Goal: Task Accomplishment & Management: Manage account settings

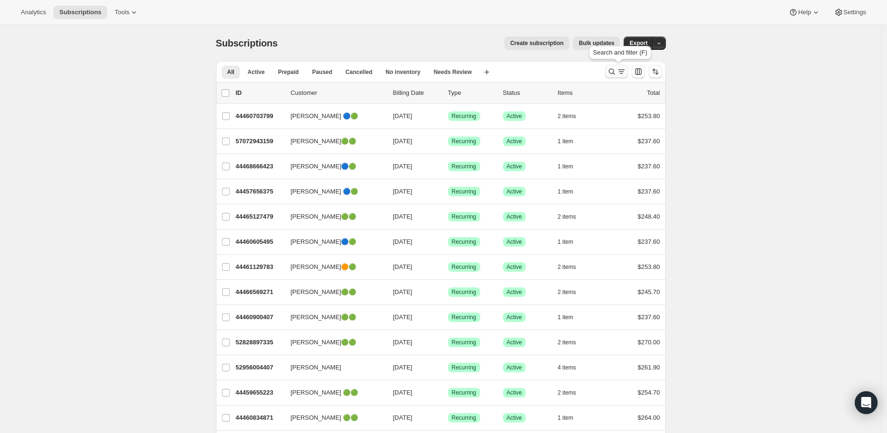
click at [613, 69] on icon "Search and filter results" at bounding box center [612, 72] width 6 height 6
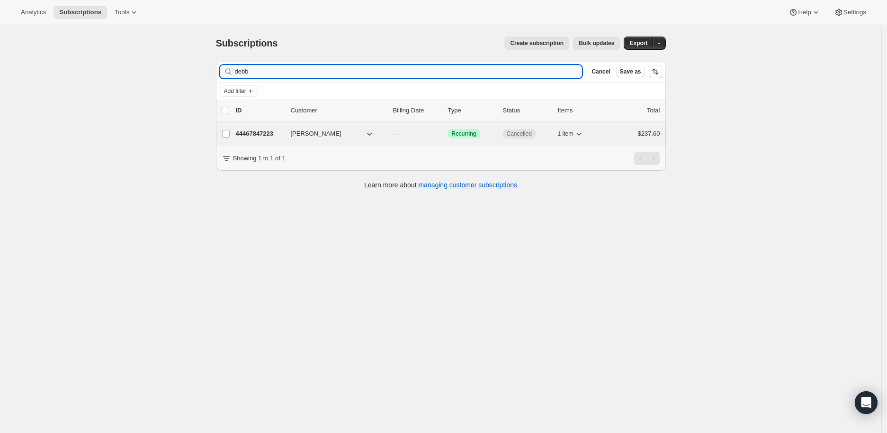
type input "debb"
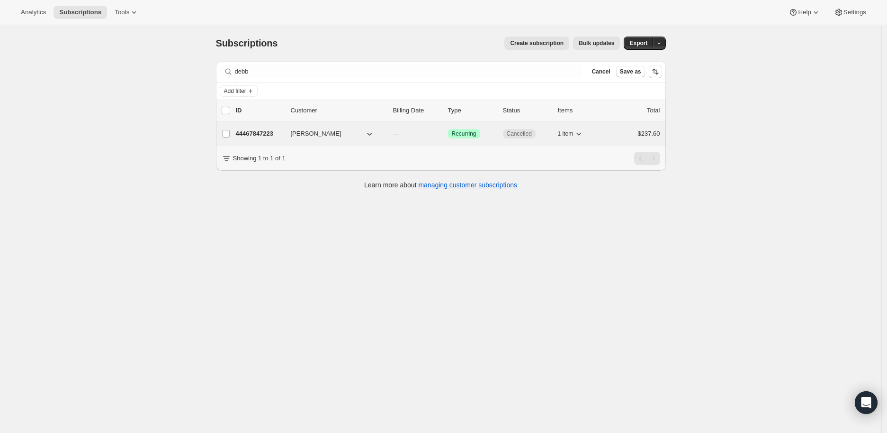
click at [263, 131] on p "44467847223" at bounding box center [259, 133] width 47 height 9
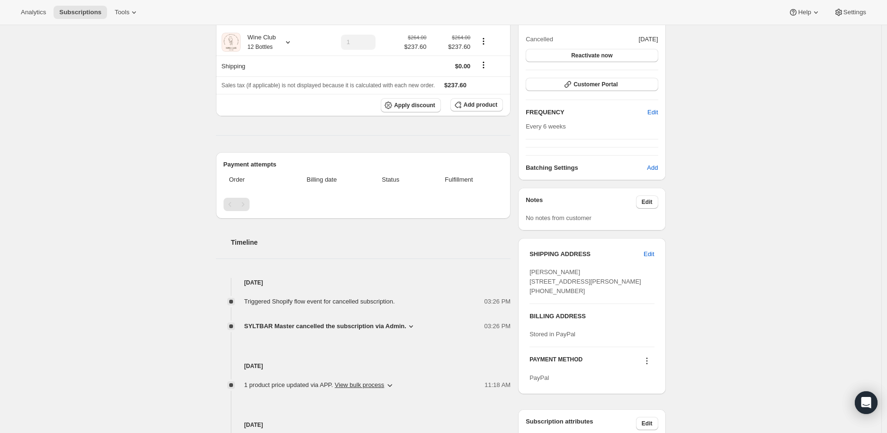
scroll to position [105, 0]
click at [408, 324] on icon at bounding box center [410, 324] width 9 height 9
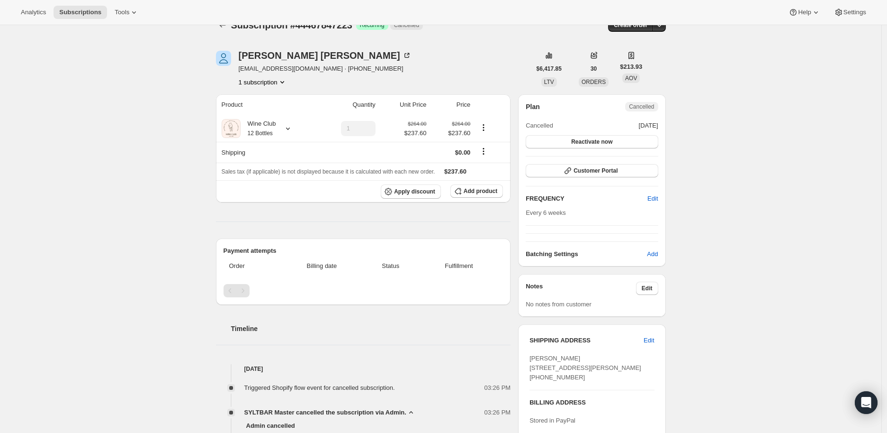
scroll to position [0, 0]
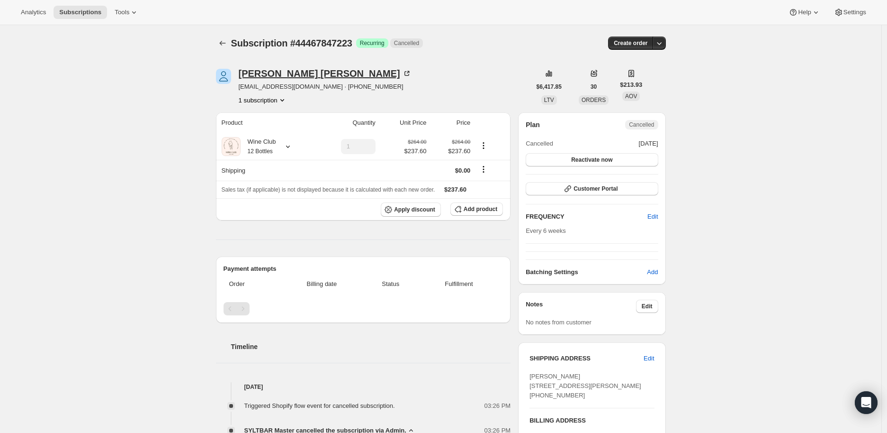
click at [407, 72] on icon at bounding box center [408, 72] width 3 height 3
click at [590, 158] on span "Reactivate now" at bounding box center [591, 160] width 41 height 8
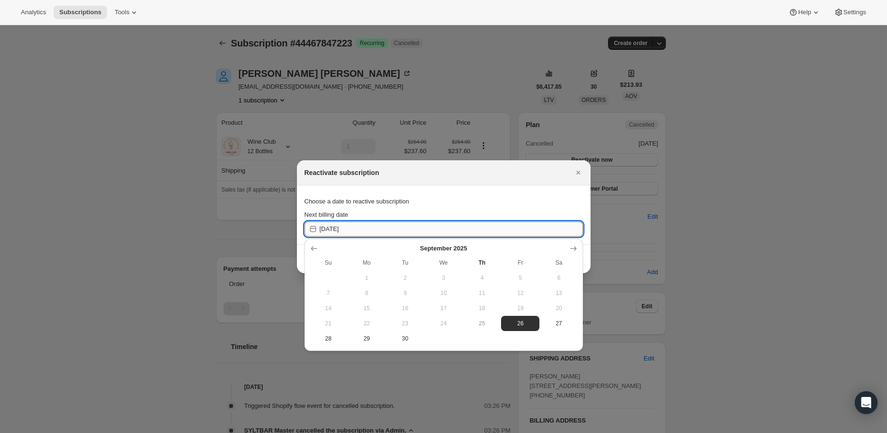
click at [334, 228] on input "[DATE]" at bounding box center [451, 228] width 263 height 15
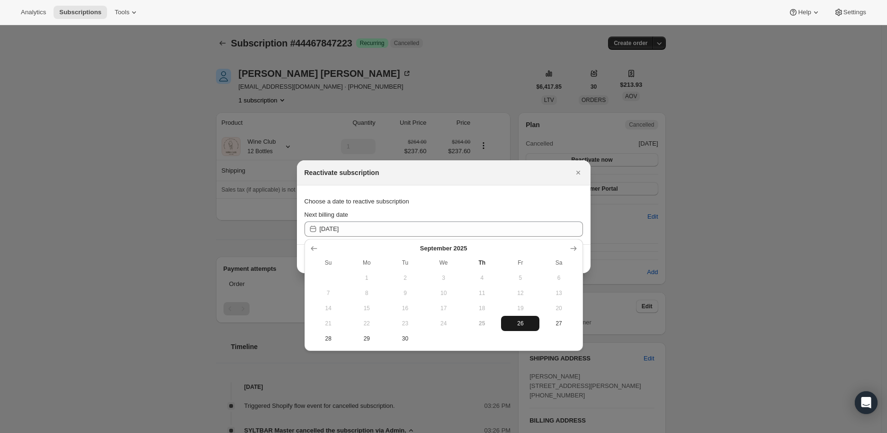
click at [524, 322] on span "26" at bounding box center [520, 323] width 31 height 8
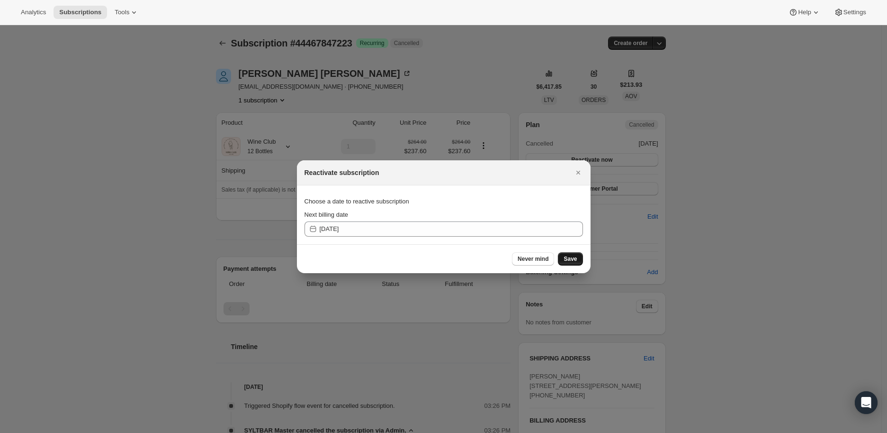
click at [569, 255] on span "Save" at bounding box center [570, 259] width 13 height 8
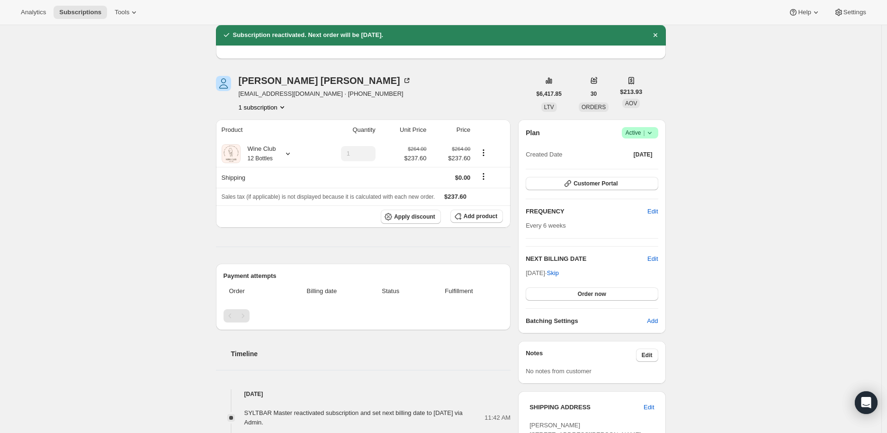
scroll to position [53, 0]
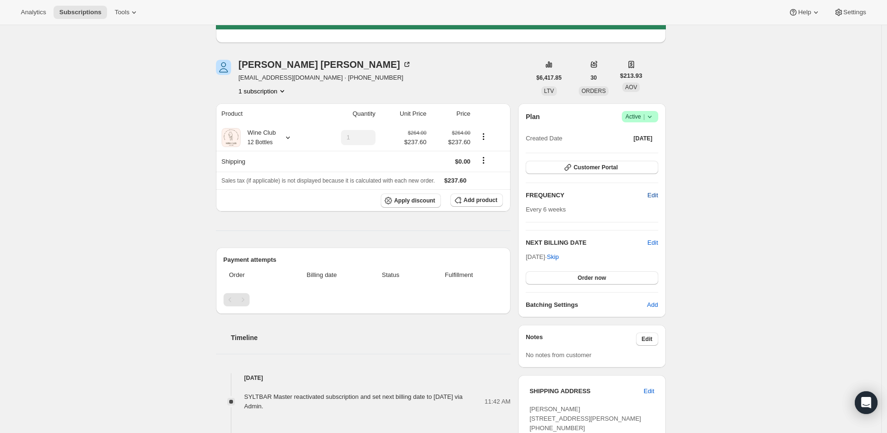
click at [657, 192] on span "Edit" at bounding box center [653, 194] width 10 height 9
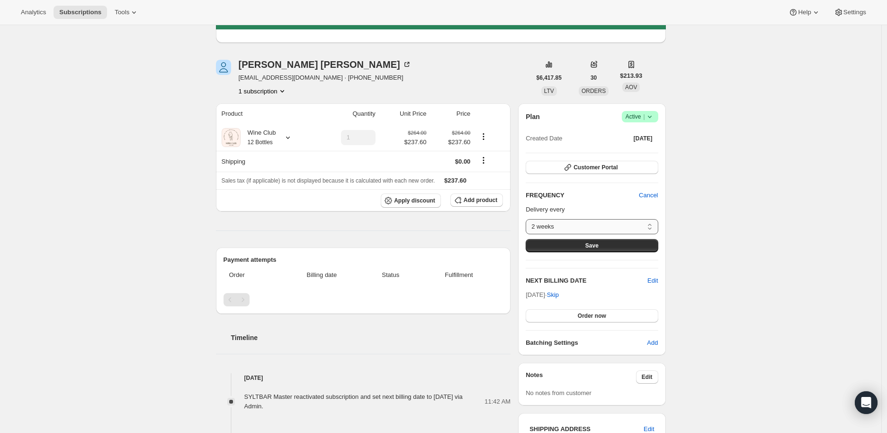
click at [650, 224] on select "2 weeks 4 weeks 6 weeks 8 weeks Custom..." at bounding box center [592, 226] width 132 height 15
select select "WEEK#4"
click at [528, 219] on select "2 weeks 4 weeks 6 weeks 8 weeks Custom..." at bounding box center [592, 226] width 132 height 15
click at [589, 243] on span "Save" at bounding box center [592, 246] width 13 height 8
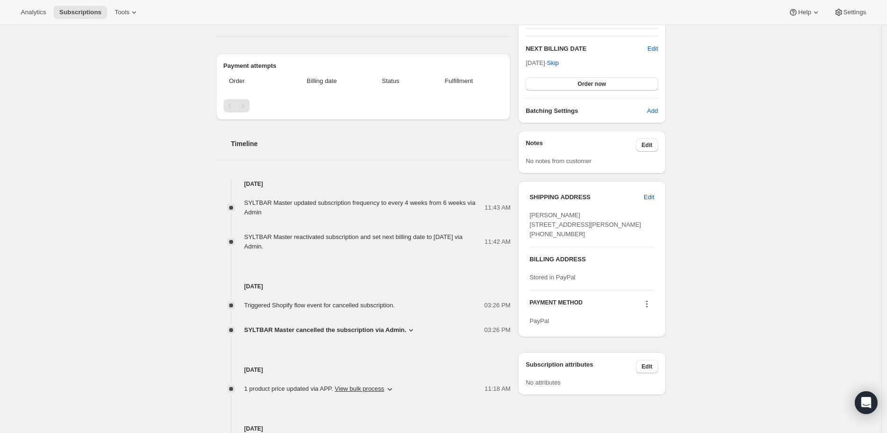
scroll to position [315, 0]
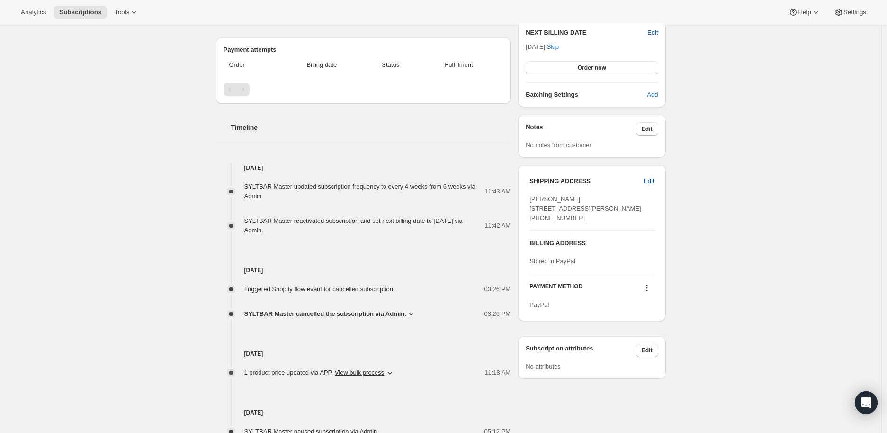
click at [648, 288] on icon at bounding box center [646, 287] width 1 height 1
click at [722, 313] on div "Subscription #44467847223. This page is ready Subscription #44467847223 Success…" at bounding box center [441, 131] width 882 height 843
click at [650, 292] on icon at bounding box center [646, 287] width 9 height 9
click at [648, 322] on span "Send link to update card" at bounding box center [649, 323] width 66 height 7
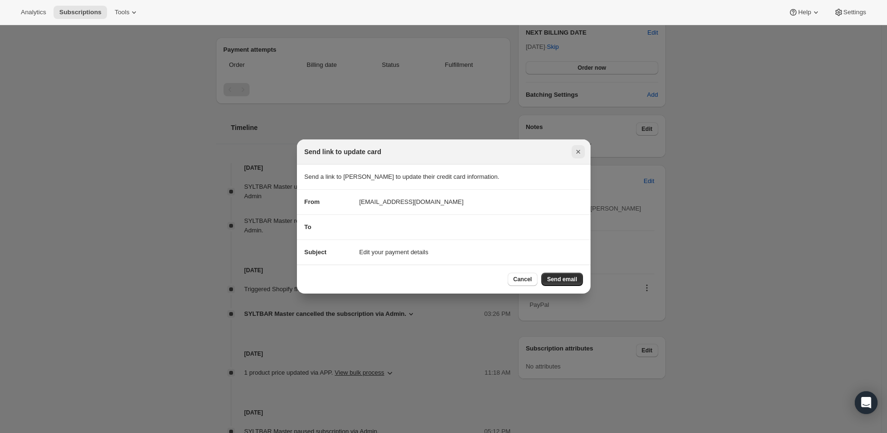
click at [582, 151] on icon "Close" at bounding box center [578, 151] width 9 height 9
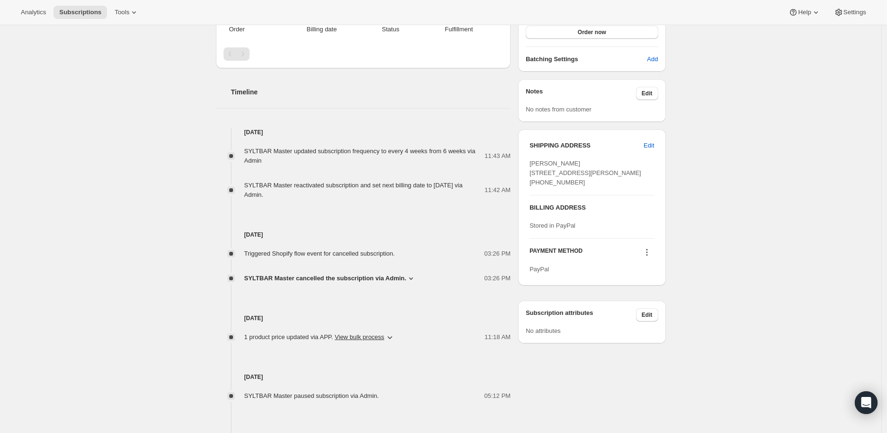
scroll to position [368, 0]
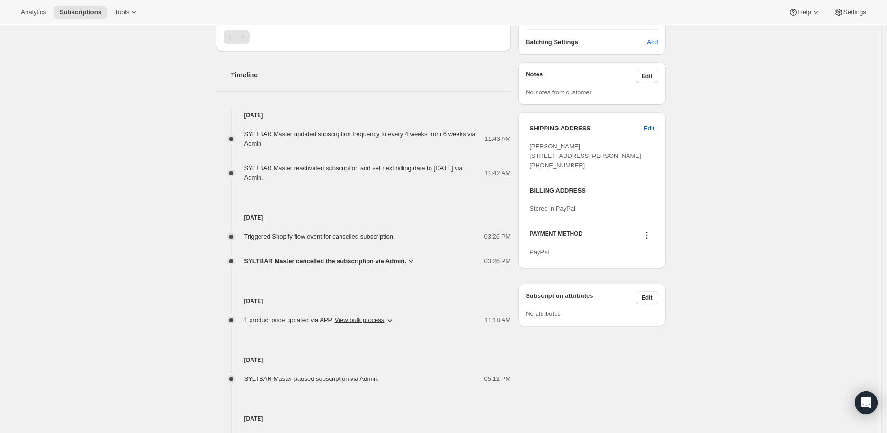
click at [647, 240] on icon at bounding box center [646, 234] width 9 height 9
click at [638, 271] on span "Send link to update card" at bounding box center [649, 271] width 66 height 7
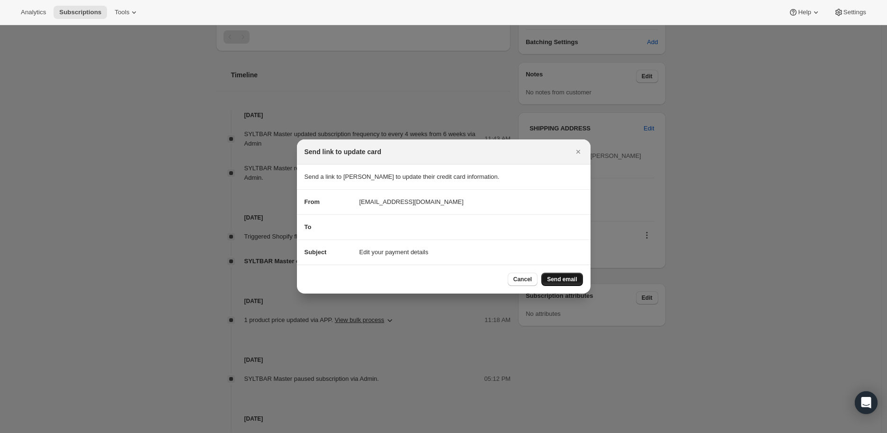
click at [562, 276] on span "Send email" at bounding box center [562, 279] width 30 height 8
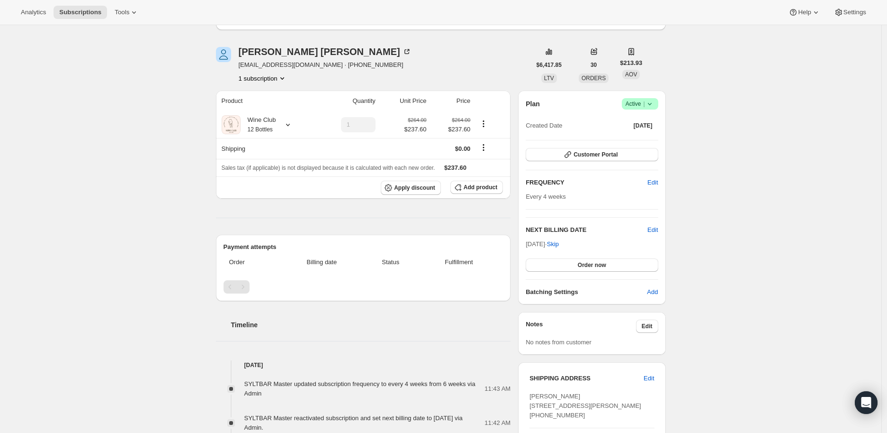
scroll to position [158, 0]
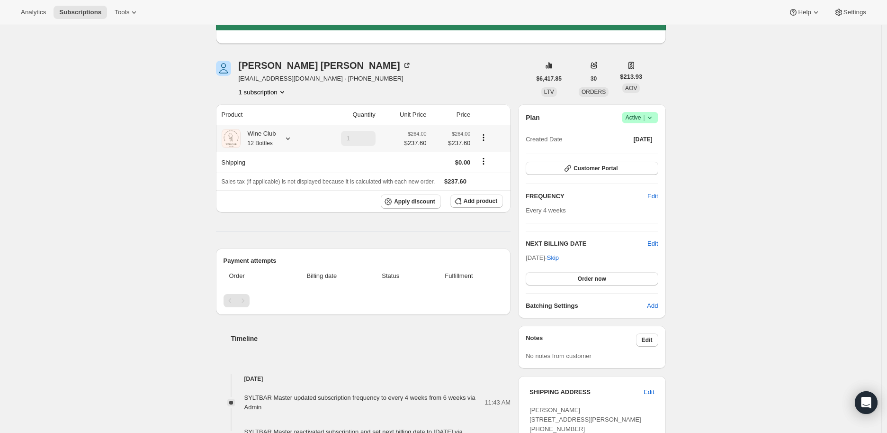
click at [292, 138] on icon at bounding box center [287, 138] width 9 height 9
click at [126, 281] on div "Subscription #44467847223. This page is ready Subscription #44467847223 Success…" at bounding box center [441, 315] width 882 height 896
click at [490, 204] on span "Add product" at bounding box center [481, 201] width 34 height 8
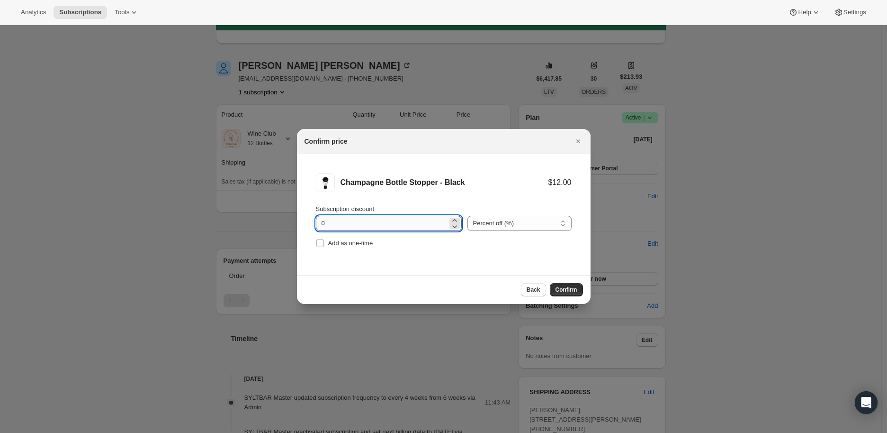
click at [409, 222] on input "0" at bounding box center [382, 223] width 132 height 15
type input "100"
click at [316, 245] on input "Add as one-time" at bounding box center [320, 243] width 8 height 8
checkbox input "true"
click at [555, 287] on button "Confirm" at bounding box center [566, 289] width 33 height 13
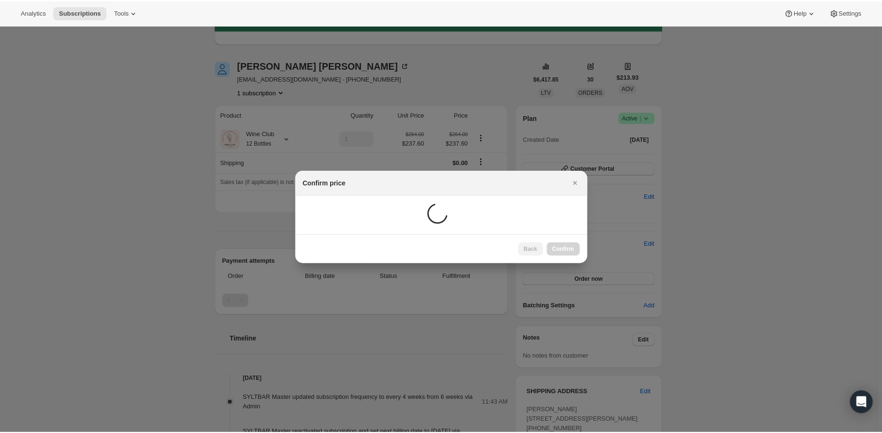
scroll to position [25, 0]
